Goal: Task Accomplishment & Management: Complete application form

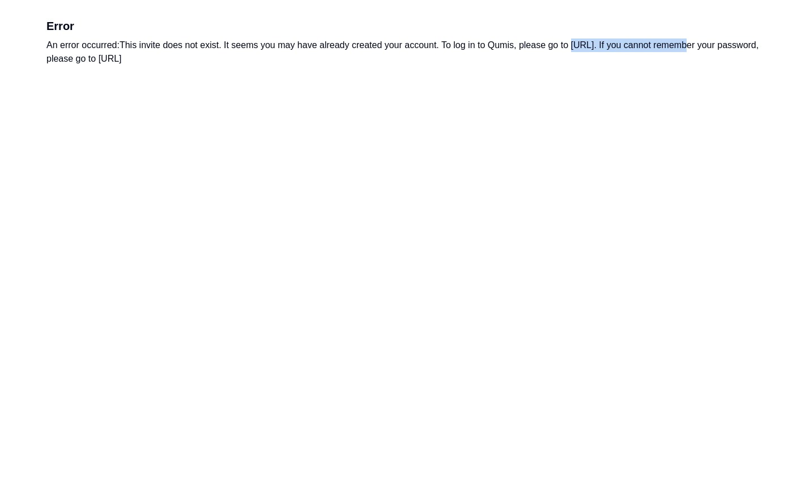
drag, startPoint x: 574, startPoint y: 46, endPoint x: 679, endPoint y: 43, distance: 104.8
click at [679, 43] on div "An error occurred: This invite does not exist. It seems you may have already cr…" at bounding box center [404, 52] width 716 height 27
copy div "https://app.qumis.ai/log_in"
